Goal: Task Accomplishment & Management: Use online tool/utility

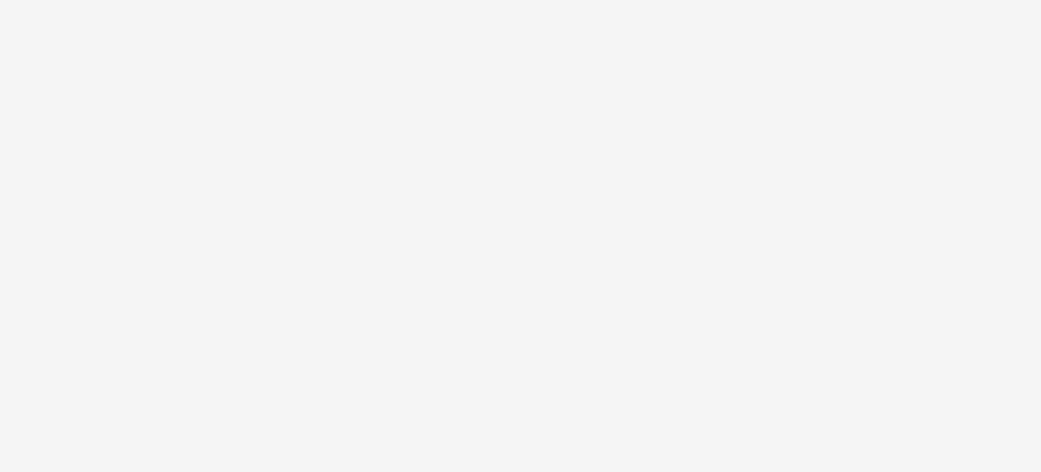
select select "ac009755-aa48-4799-8050-7a339a378eb8"
select select "79162ed7-0017-4339-93b0-3399b708648f"
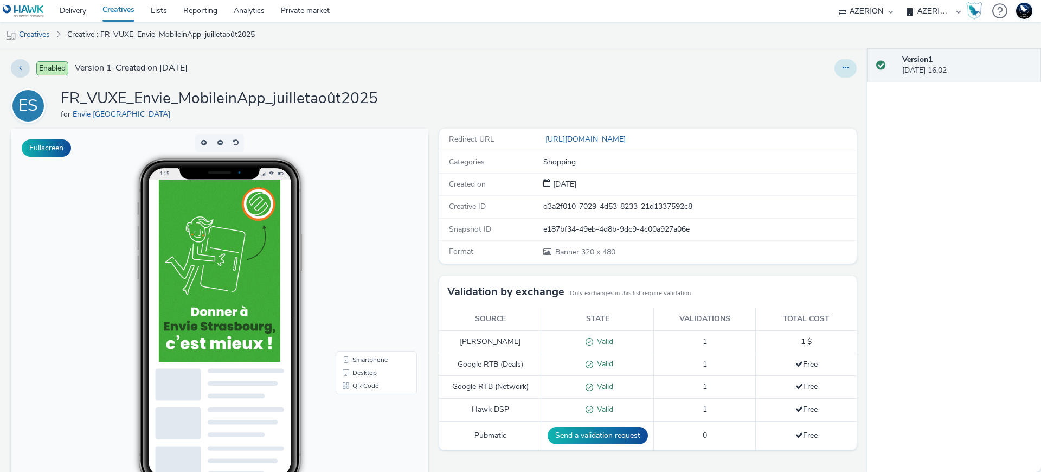
click at [842, 69] on icon at bounding box center [845, 68] width 6 height 8
click at [814, 89] on link "Edit" at bounding box center [815, 90] width 81 height 22
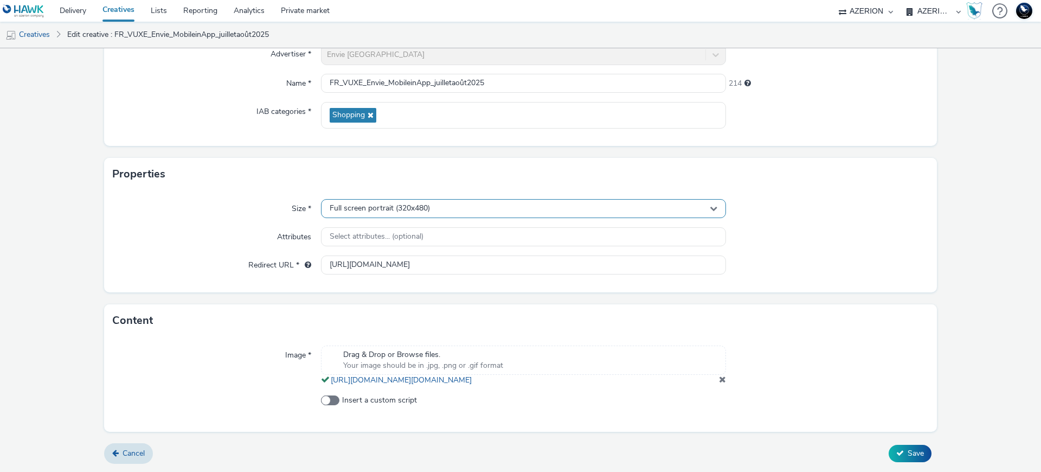
scroll to position [123, 0]
click at [368, 255] on input "[URL][DOMAIN_NAME]" at bounding box center [523, 264] width 405 height 19
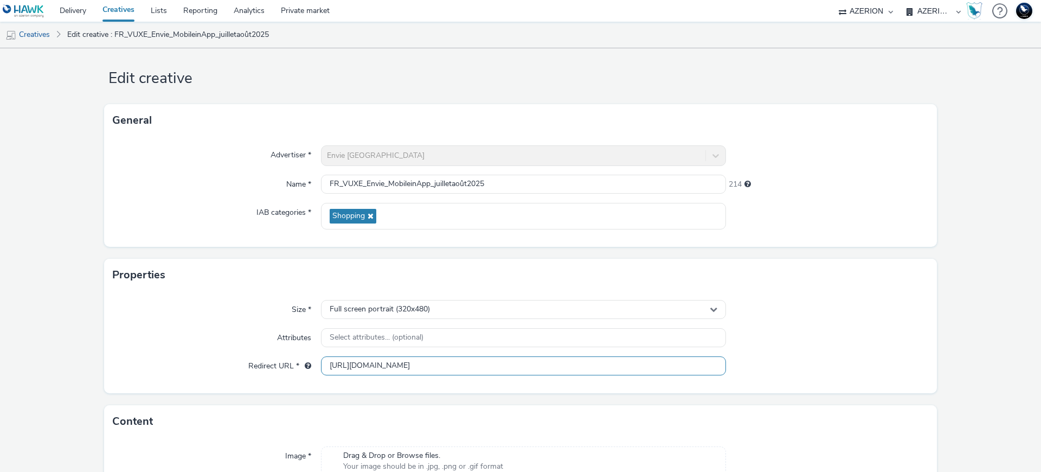
scroll to position [0, 0]
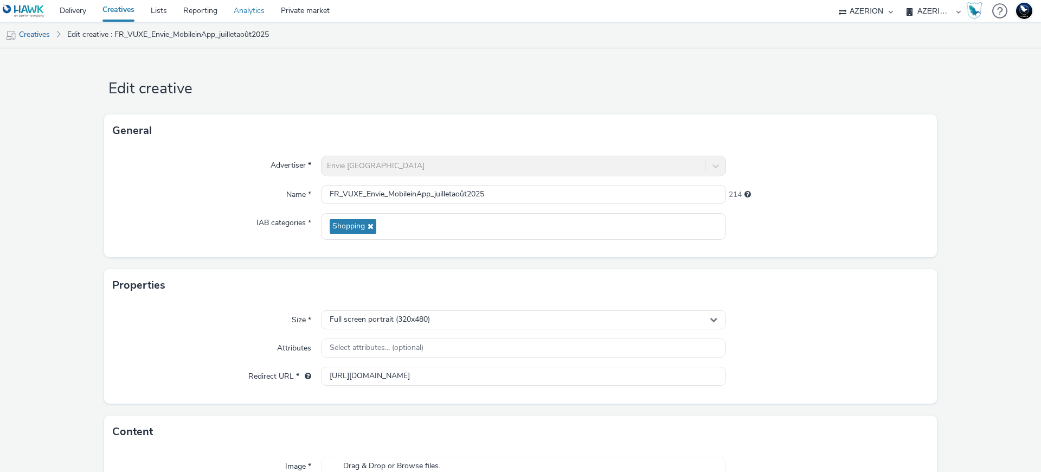
click at [237, 12] on link "Analytics" at bounding box center [249, 11] width 47 height 22
